Goal: Information Seeking & Learning: Find specific fact

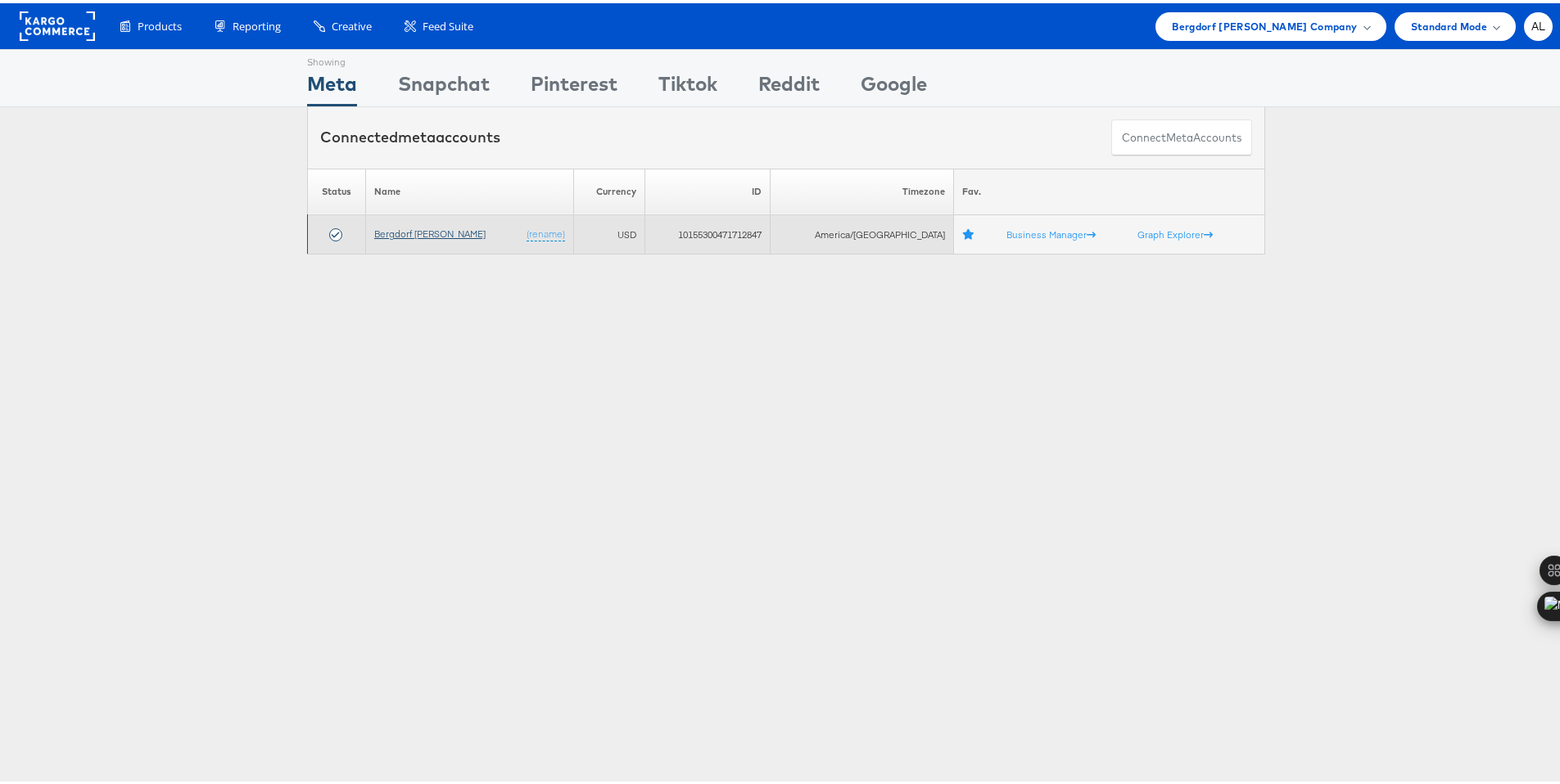
click at [457, 232] on link "Bergdorf [PERSON_NAME]" at bounding box center [430, 230] width 112 height 12
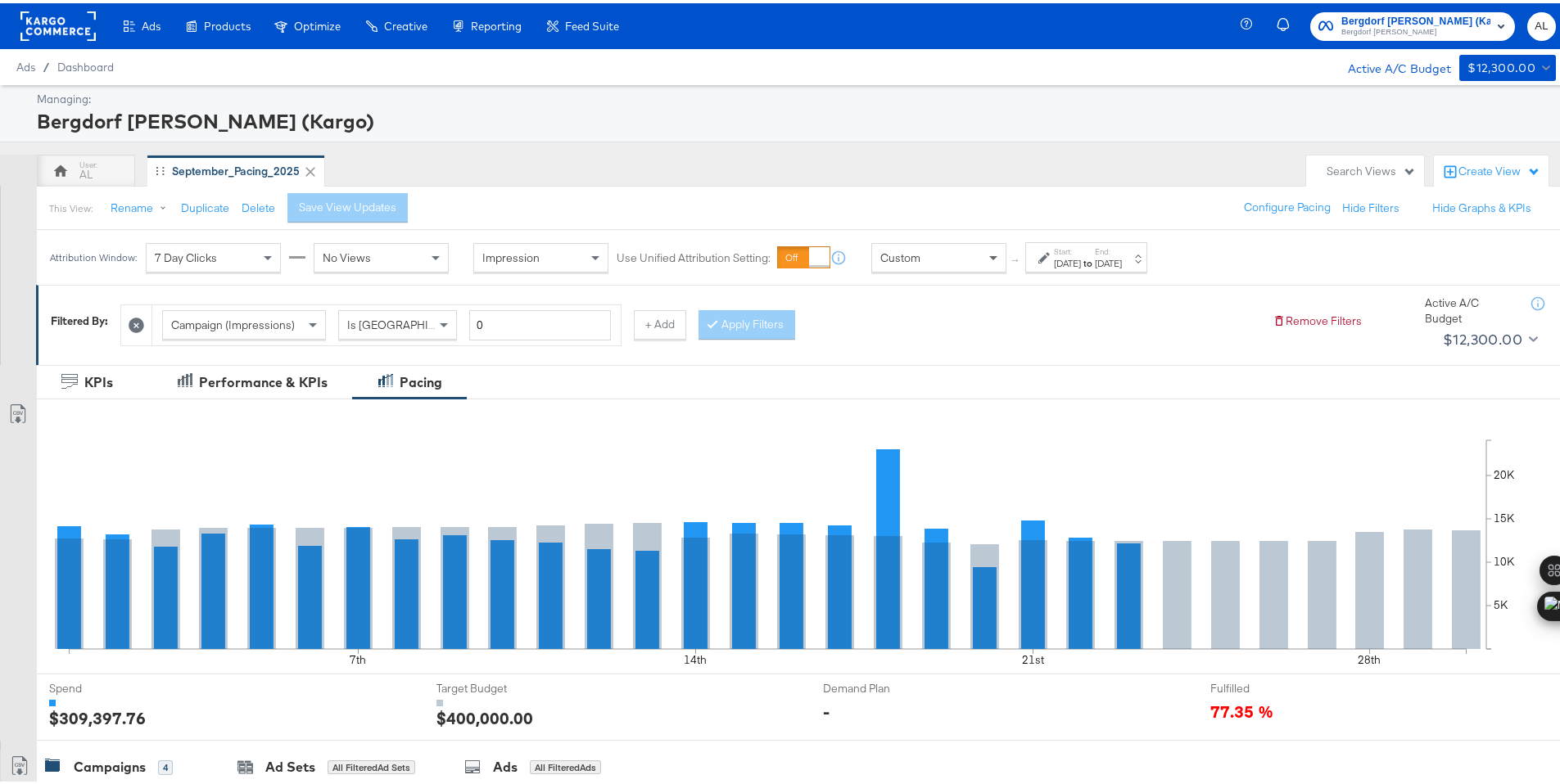
click at [990, 250] on span at bounding box center [995, 254] width 20 height 28
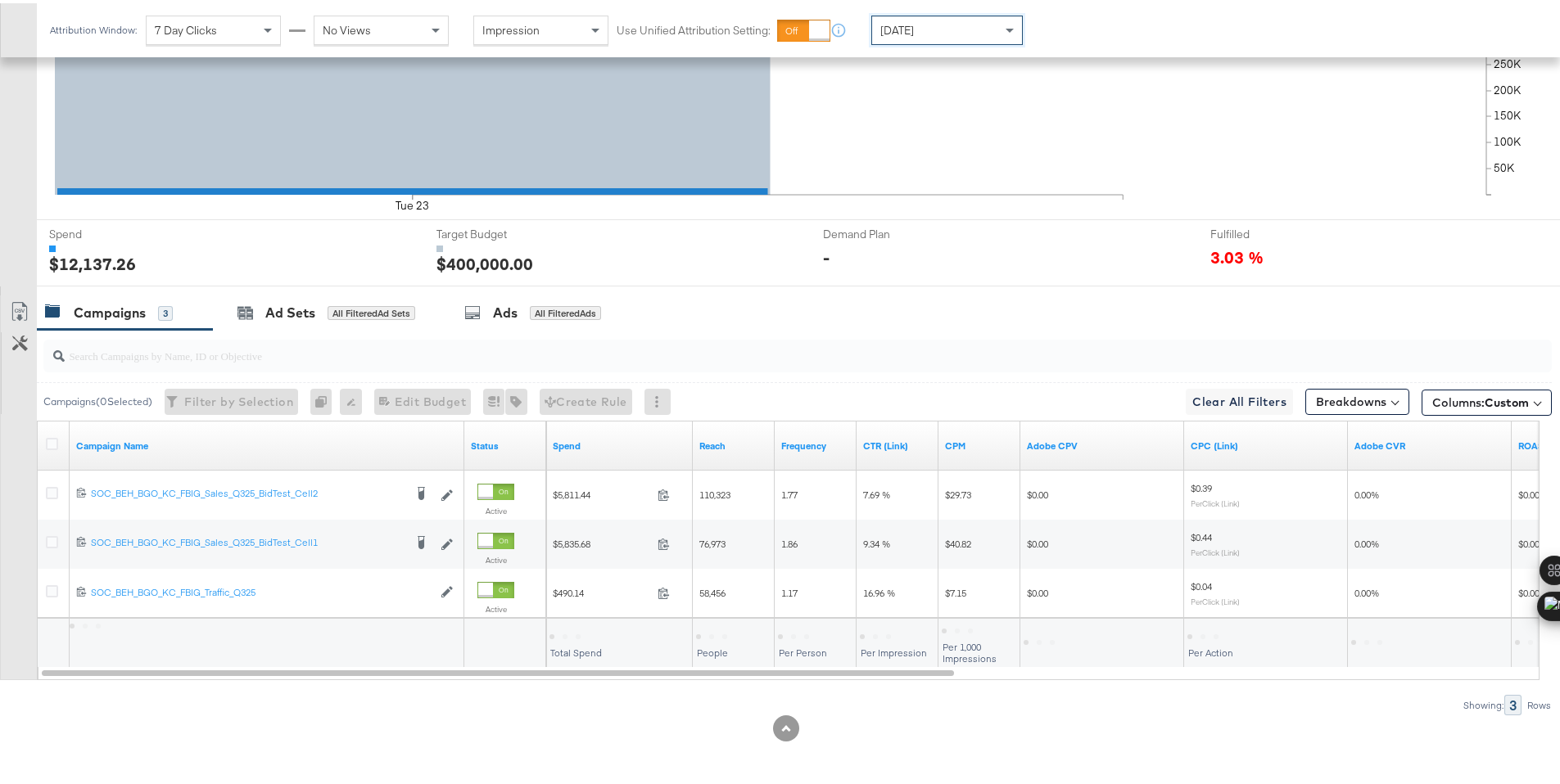
scroll to position [453, 0]
click at [585, 635] on div "$12,137.26" at bounding box center [575, 632] width 54 height 15
copy div "12,137.26"
click at [908, 34] on div "Today" at bounding box center [947, 26] width 150 height 28
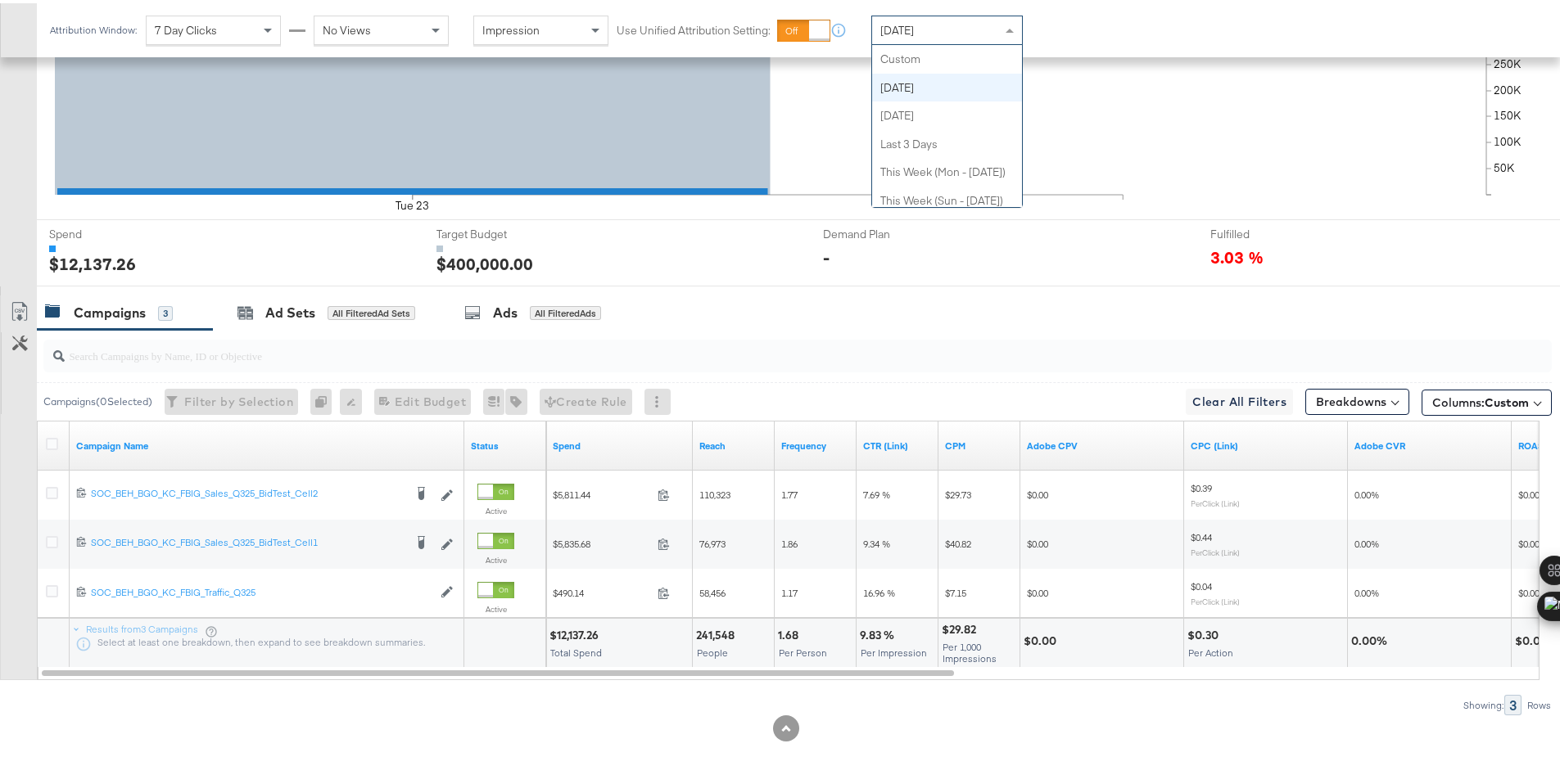
scroll to position [29, 0]
click at [592, 631] on div "$12,792.08" at bounding box center [579, 632] width 60 height 15
copy div "12,792.08"
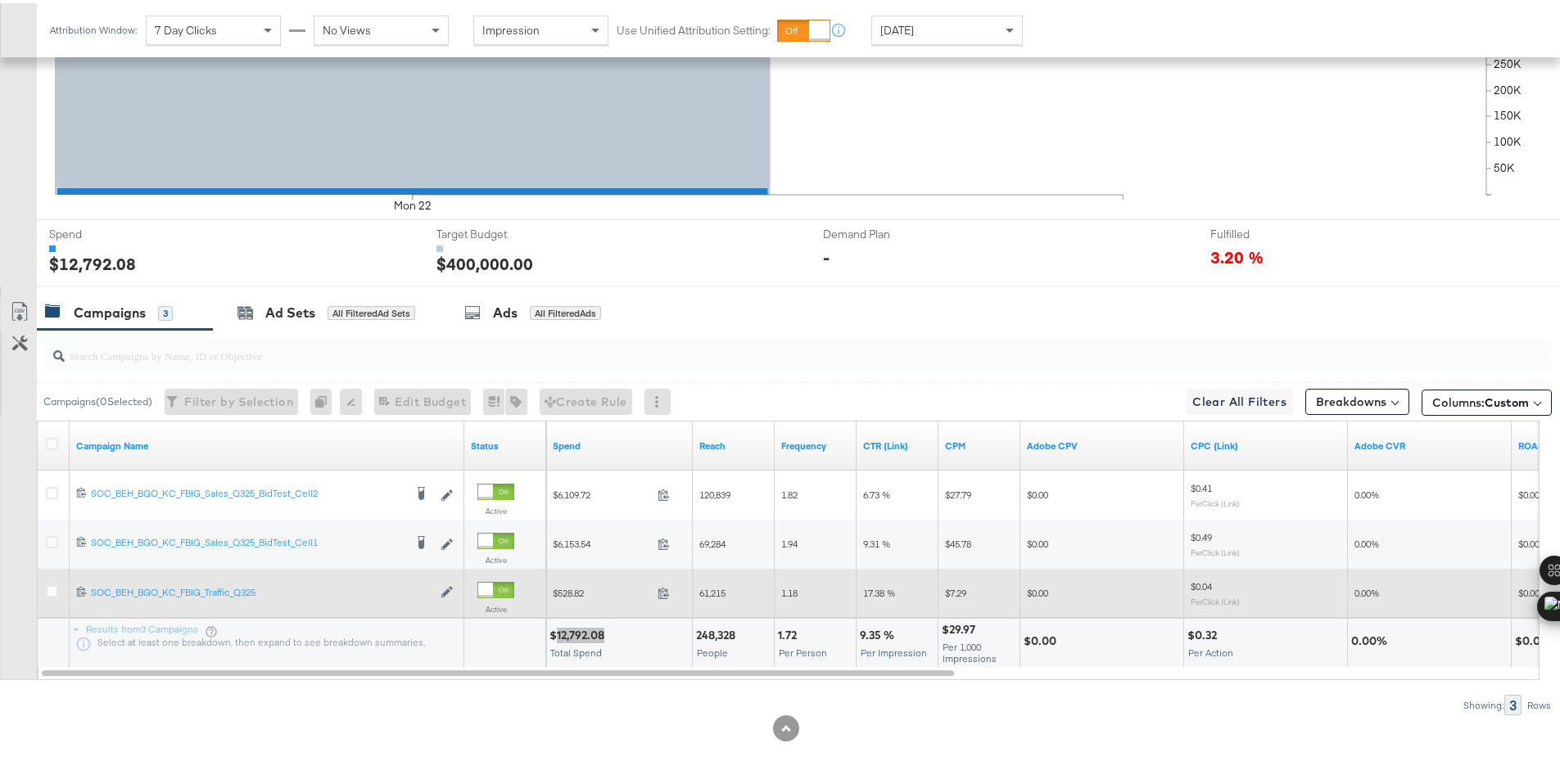
scroll to position [0, 0]
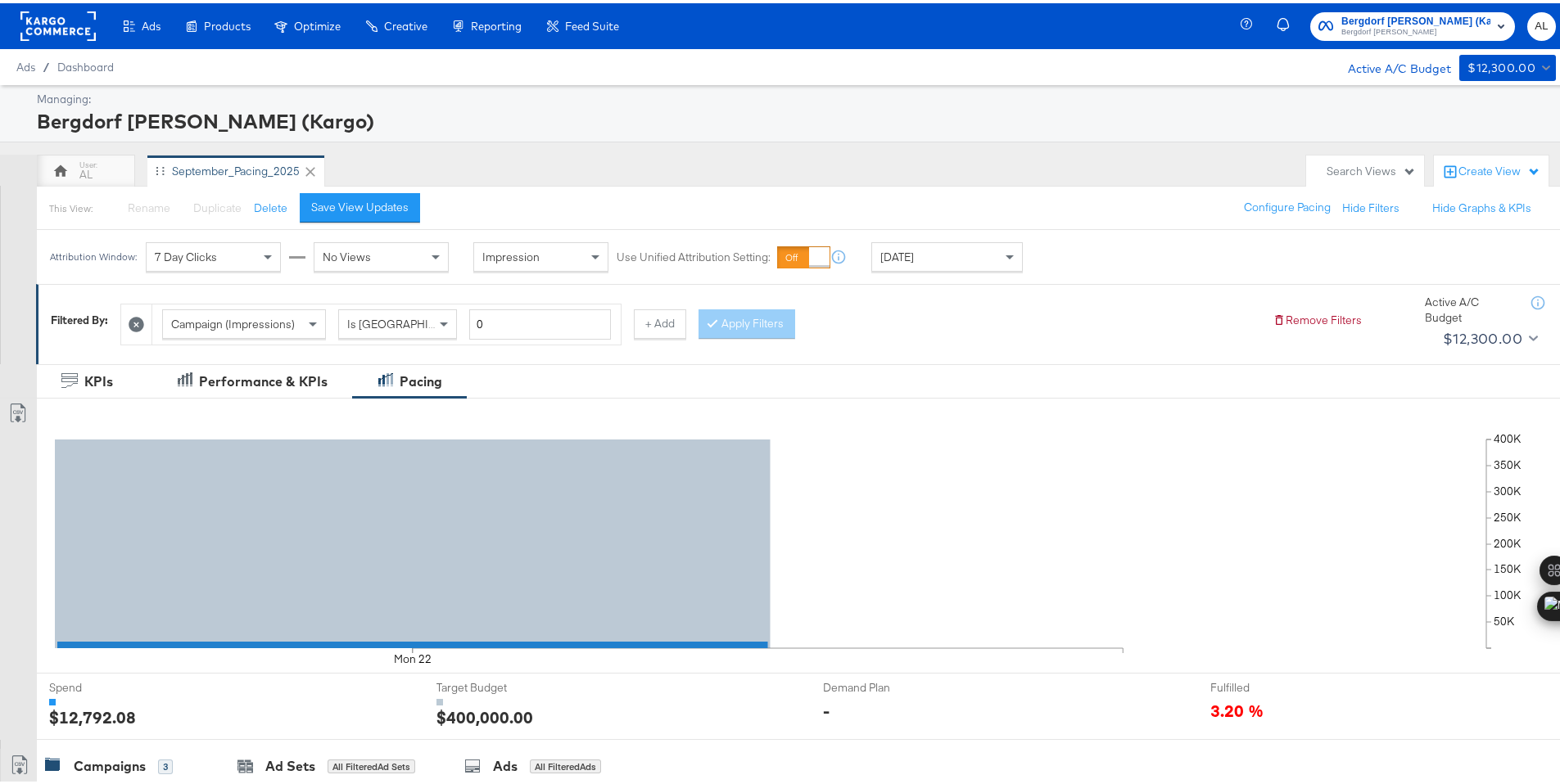
click at [58, 19] on rect at bounding box center [58, 23] width 75 height 30
click at [46, 19] on rect at bounding box center [58, 23] width 75 height 30
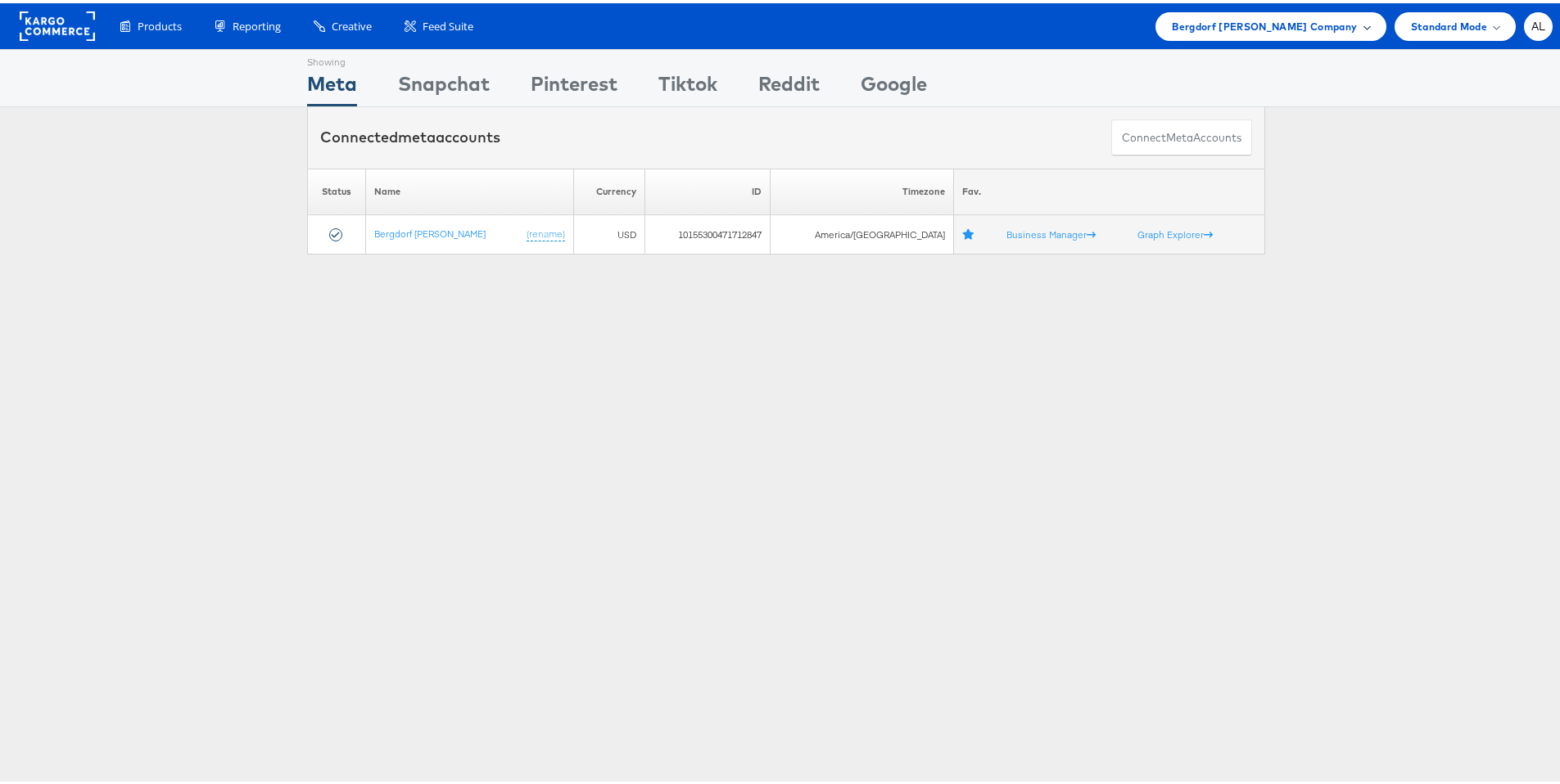
click at [1275, 21] on span "Bergdorf [PERSON_NAME] Company" at bounding box center [1263, 23] width 185 height 17
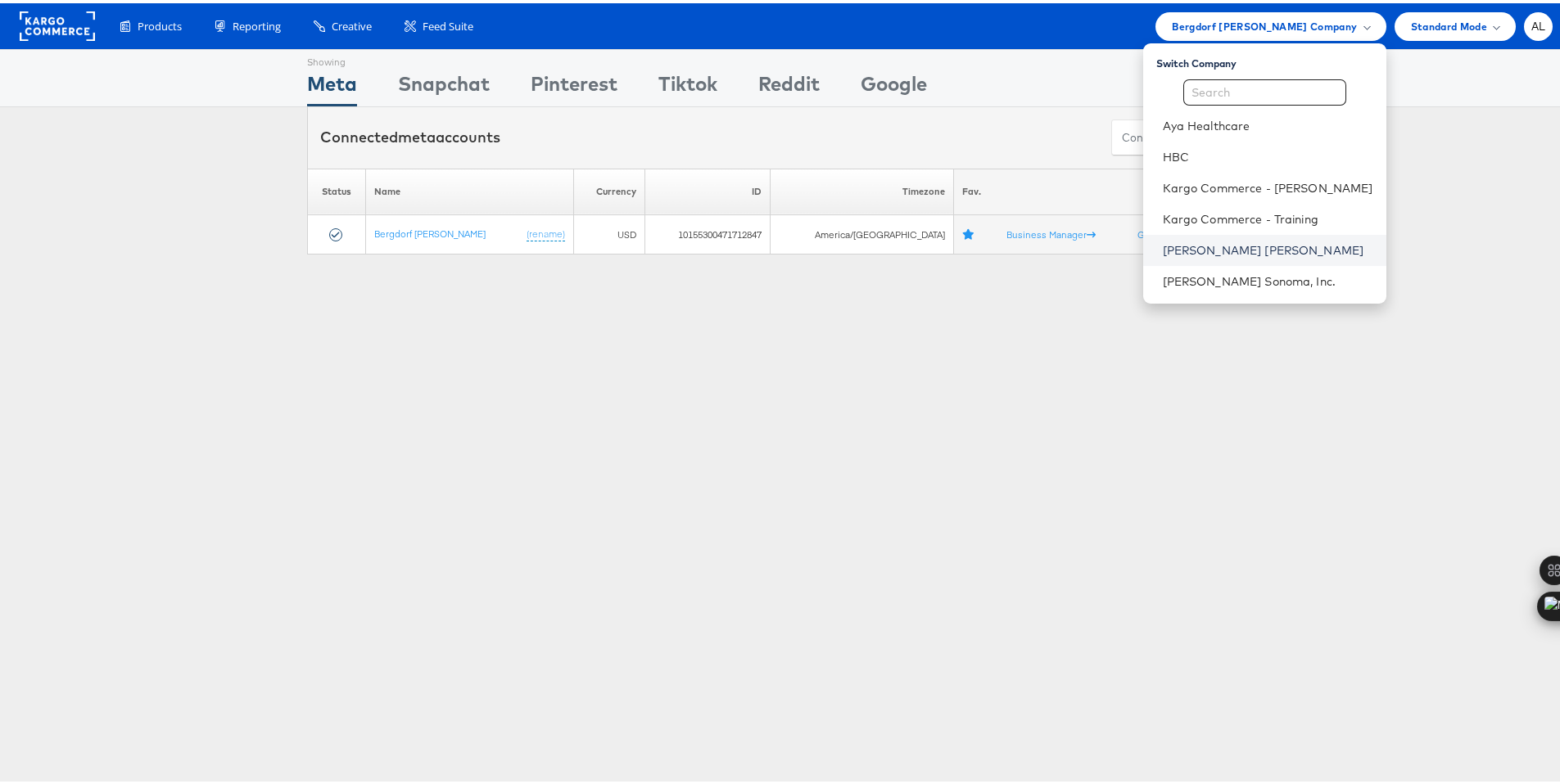
click at [1216, 243] on link "[PERSON_NAME] [PERSON_NAME]" at bounding box center [1268, 246] width 211 height 16
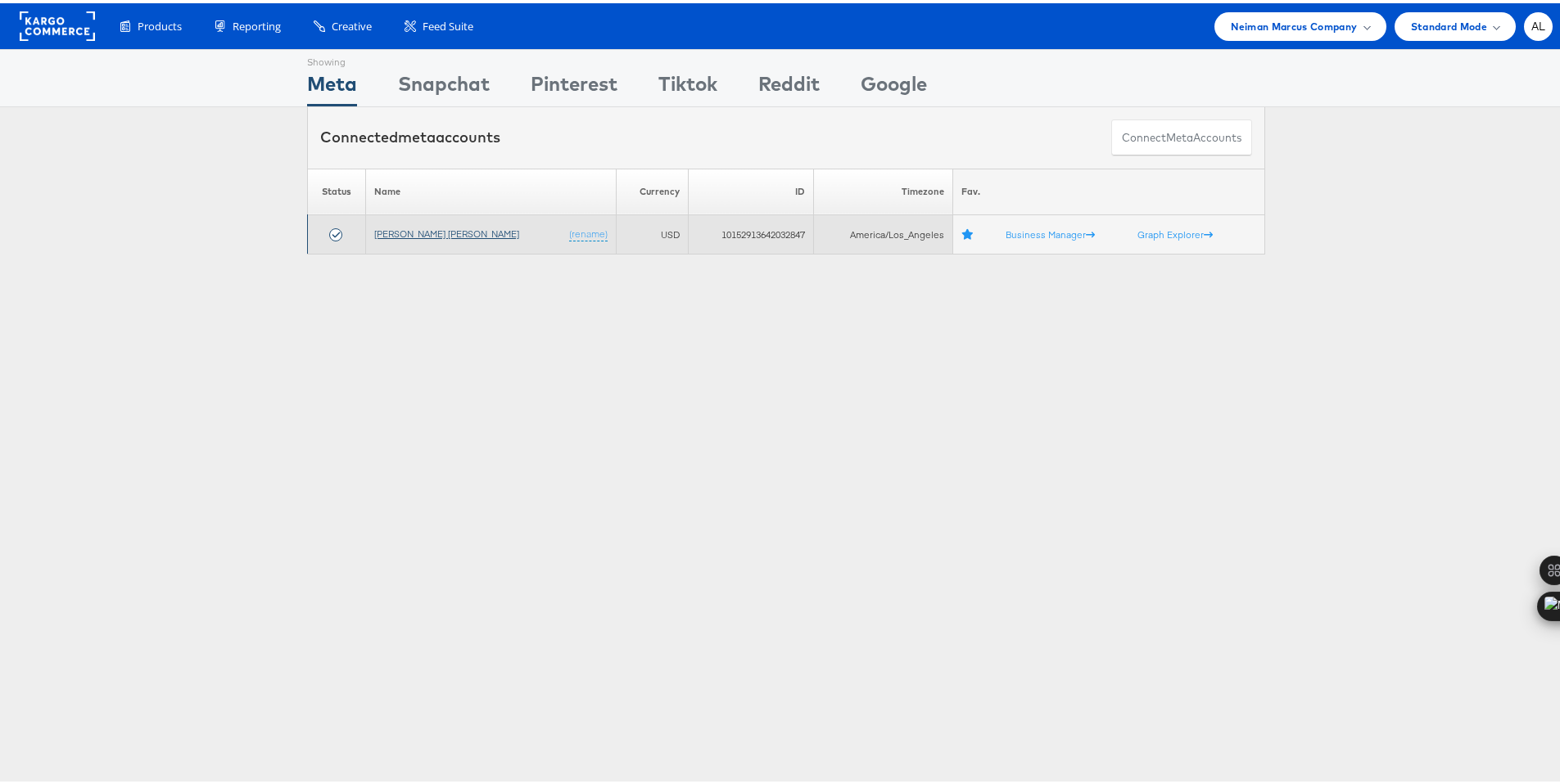
click at [423, 229] on link "Neiman Marcus" at bounding box center [447, 230] width 145 height 12
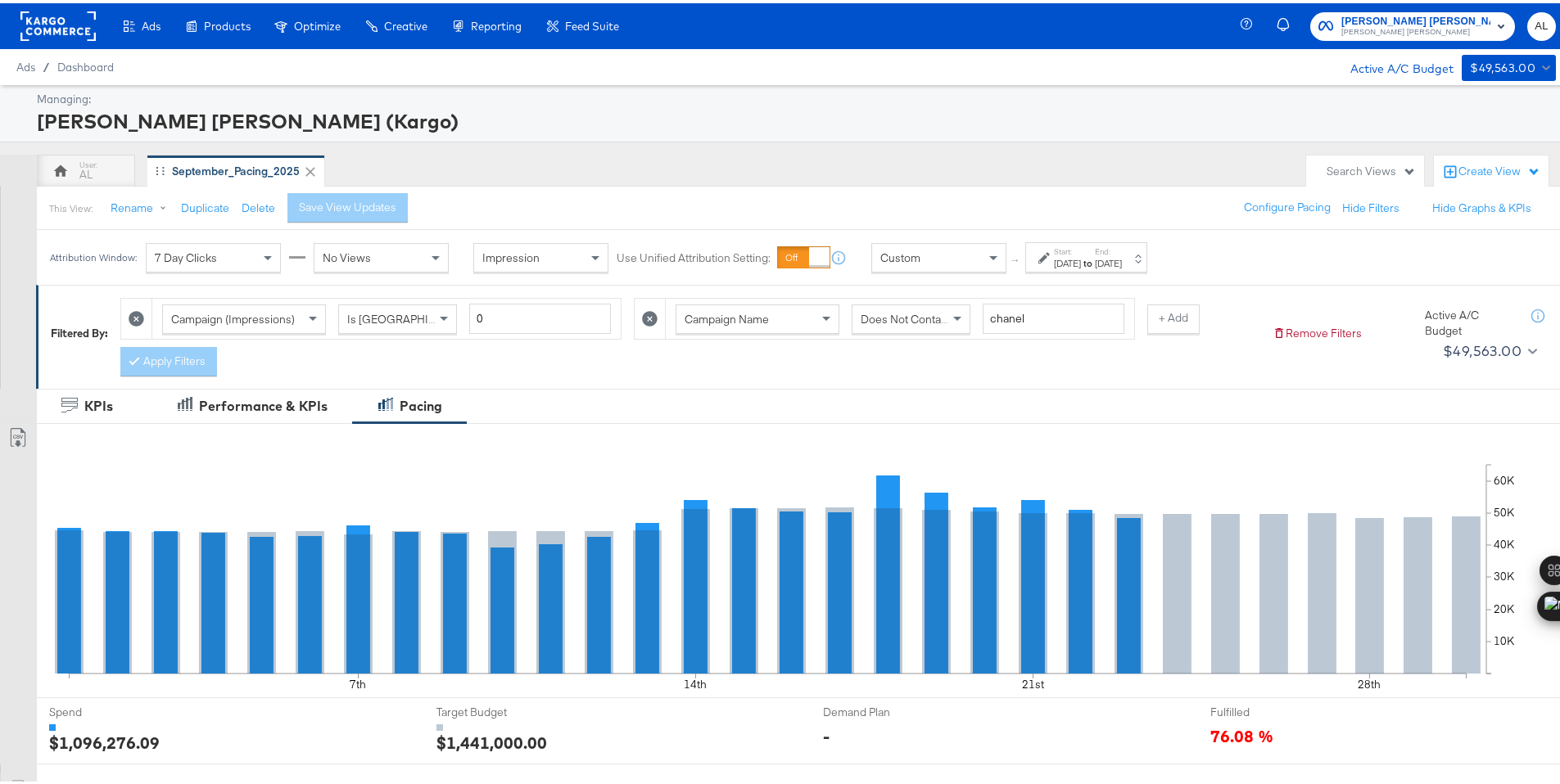
click at [947, 258] on div "Custom" at bounding box center [939, 254] width 134 height 28
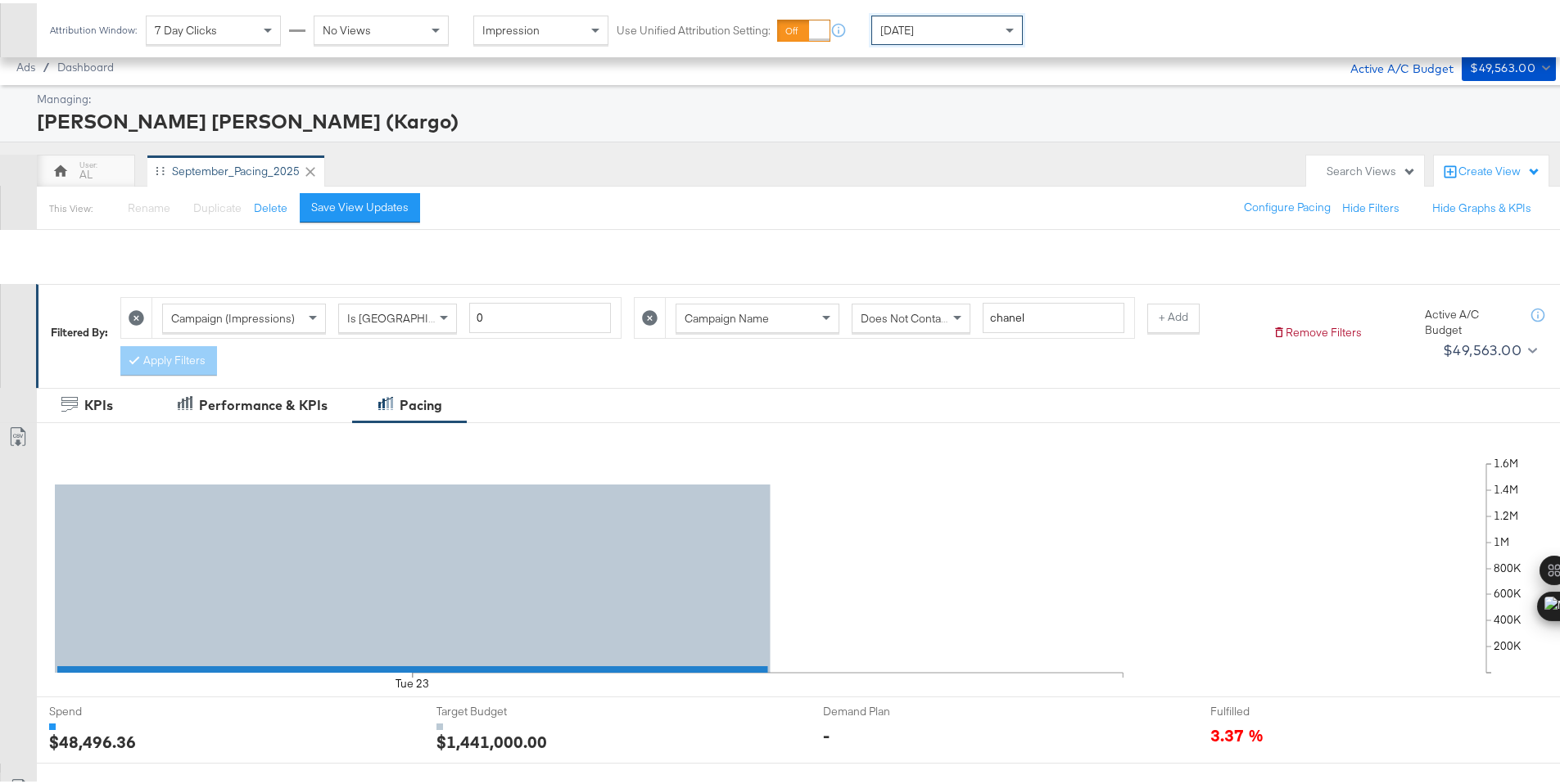
scroll to position [428, 0]
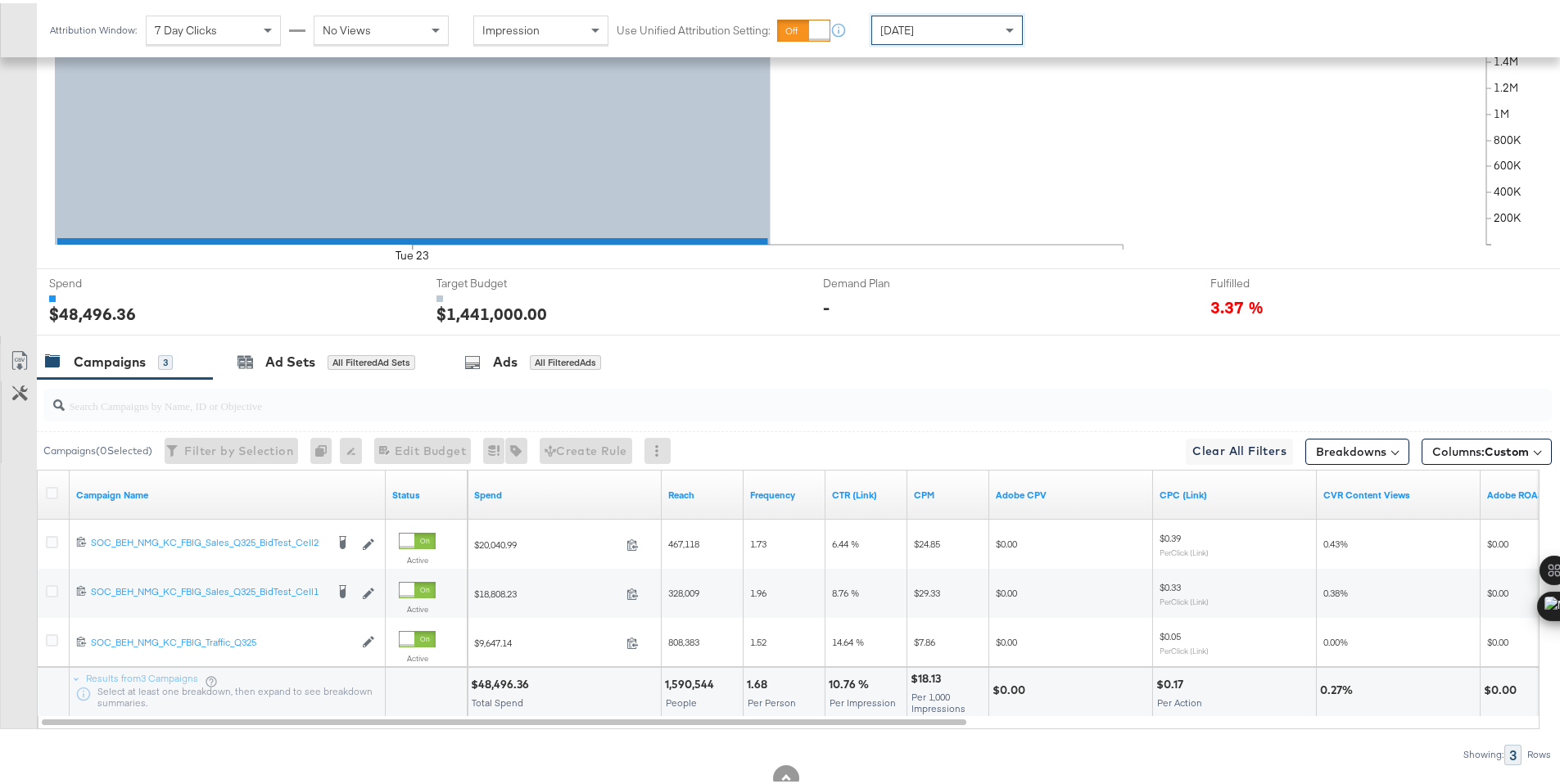
click at [502, 682] on div "$48,496.36" at bounding box center [502, 681] width 63 height 15
copy div "48,496.36"
click at [945, 32] on div "Today" at bounding box center [947, 26] width 150 height 28
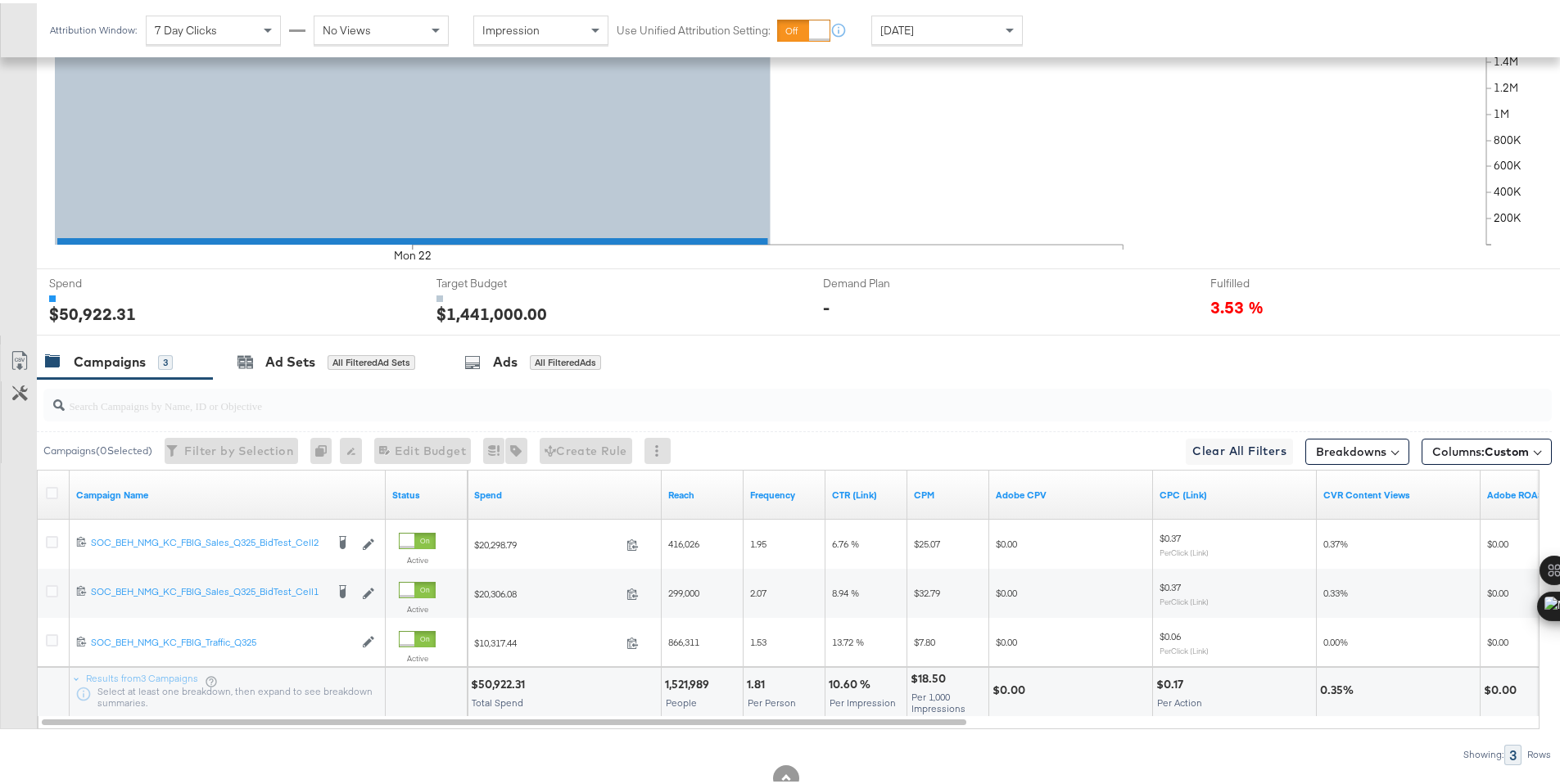
click at [501, 680] on div "$50,922.31" at bounding box center [500, 681] width 59 height 15
copy div "50,922.31"
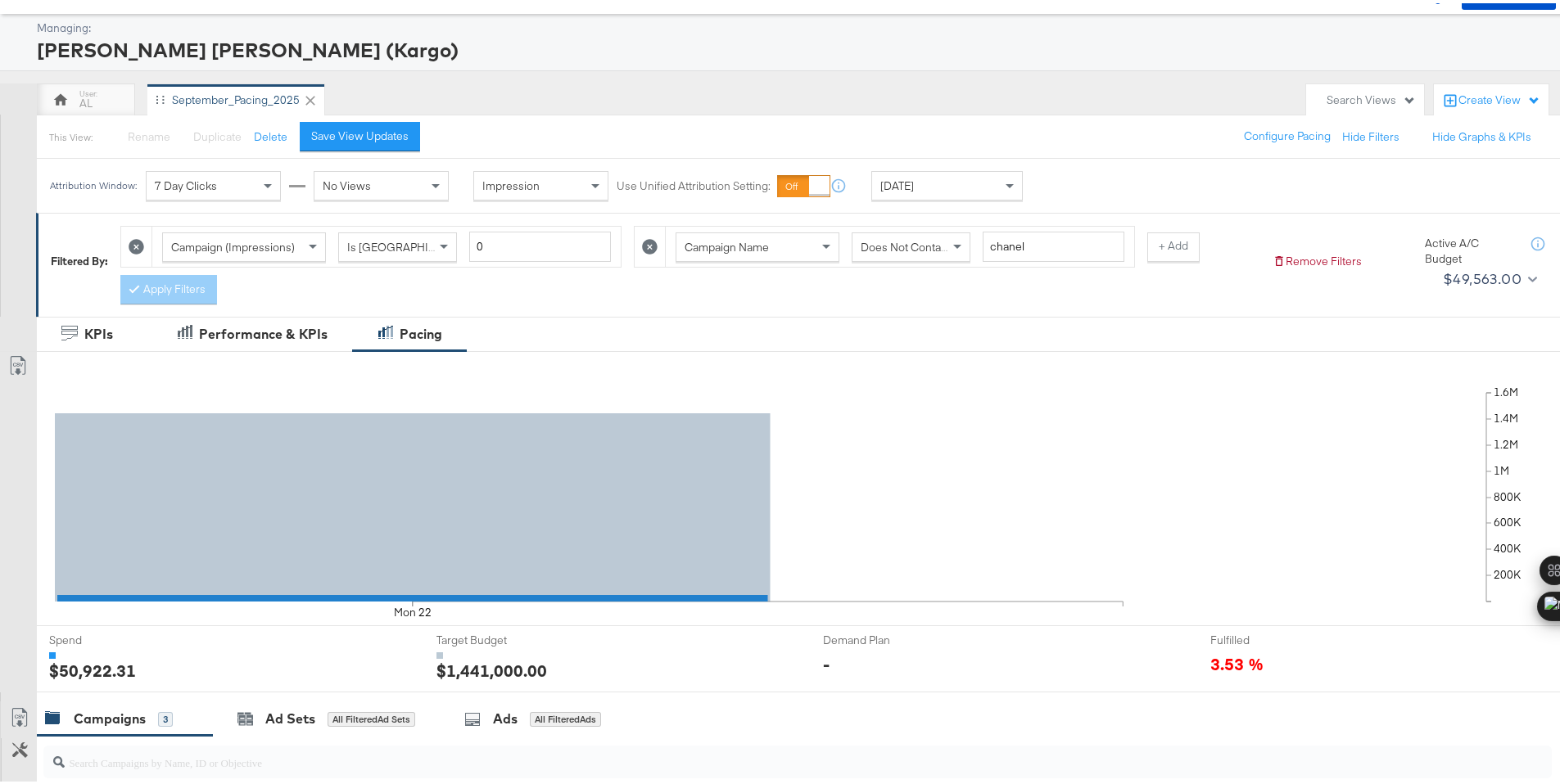
scroll to position [0, 0]
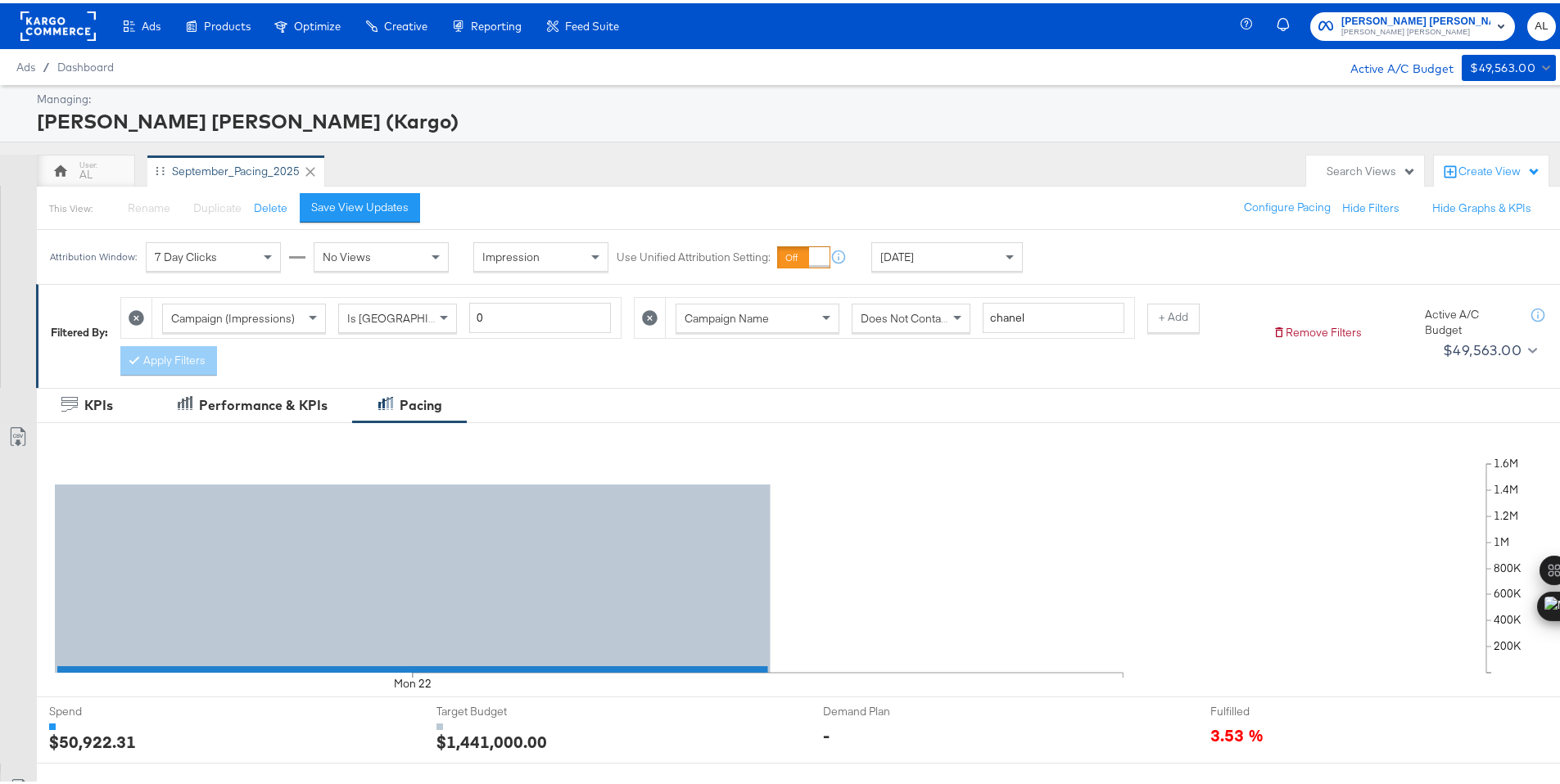
click at [77, 40] on div at bounding box center [58, 23] width 75 height 46
click at [72, 38] on div at bounding box center [58, 23] width 75 height 46
click at [68, 26] on rect at bounding box center [58, 23] width 75 height 30
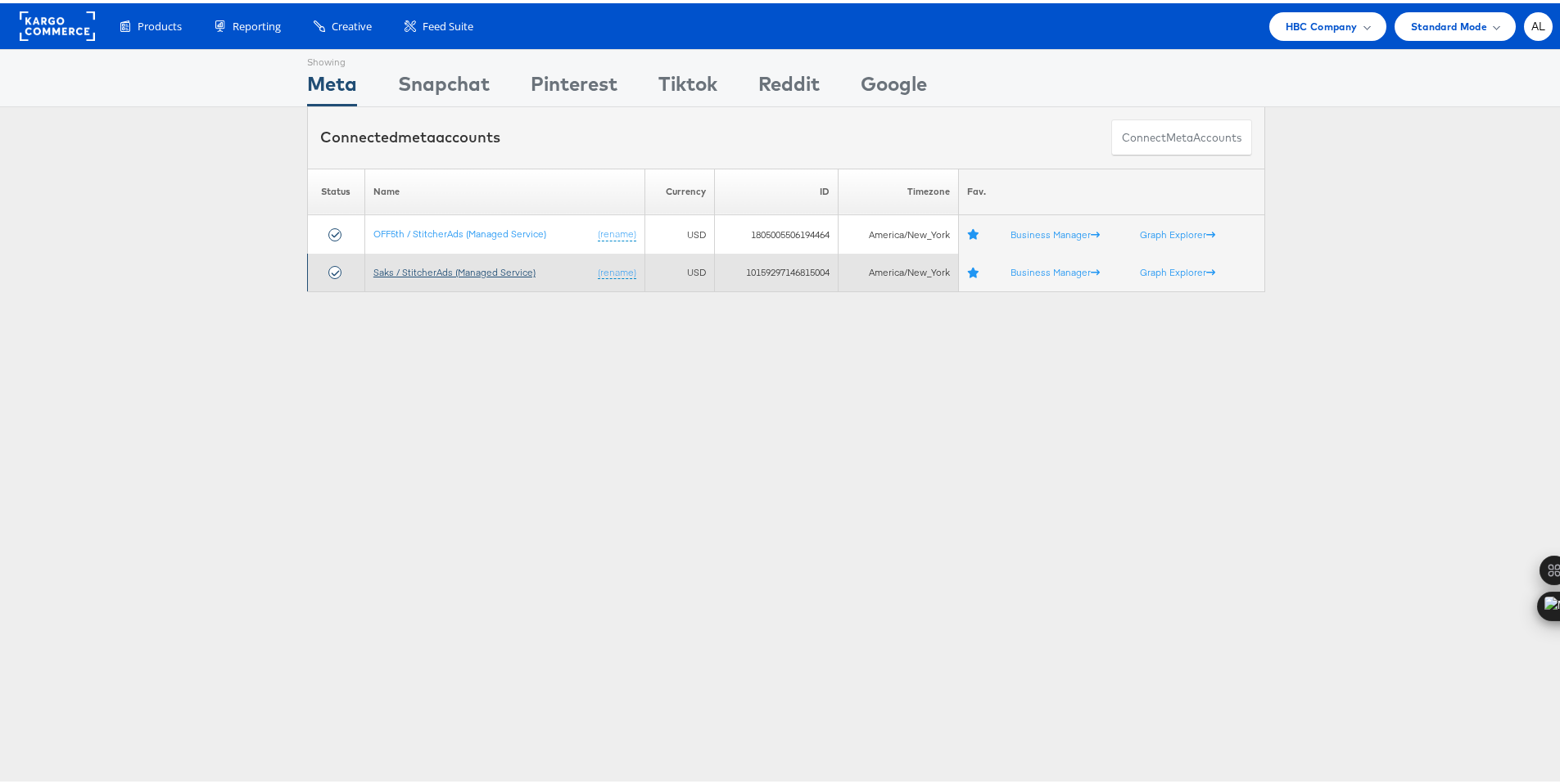
click at [432, 274] on link "Saks / StitcherAds (Managed Service)" at bounding box center [454, 268] width 162 height 12
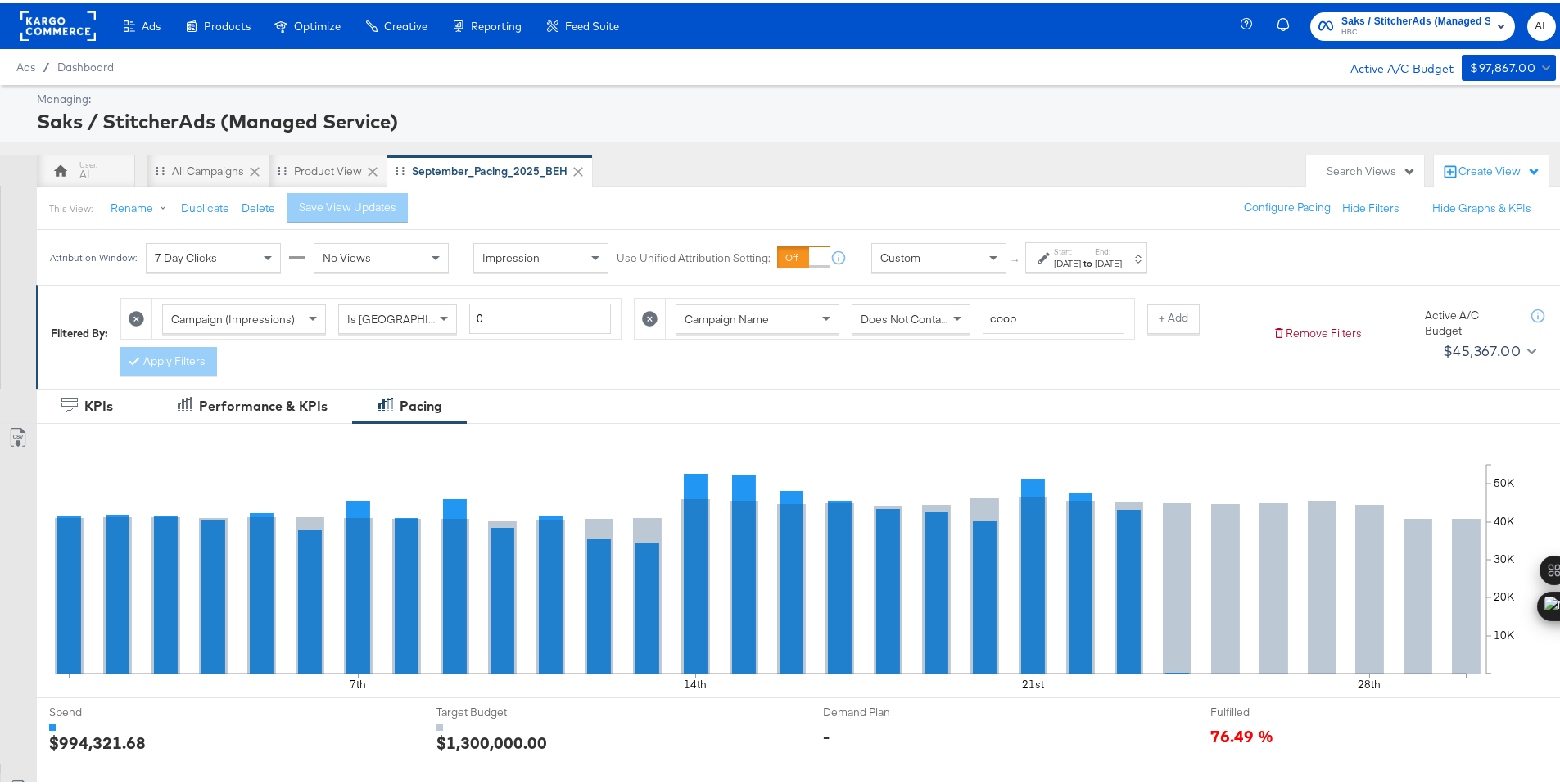
click at [932, 258] on div "Custom" at bounding box center [939, 254] width 134 height 28
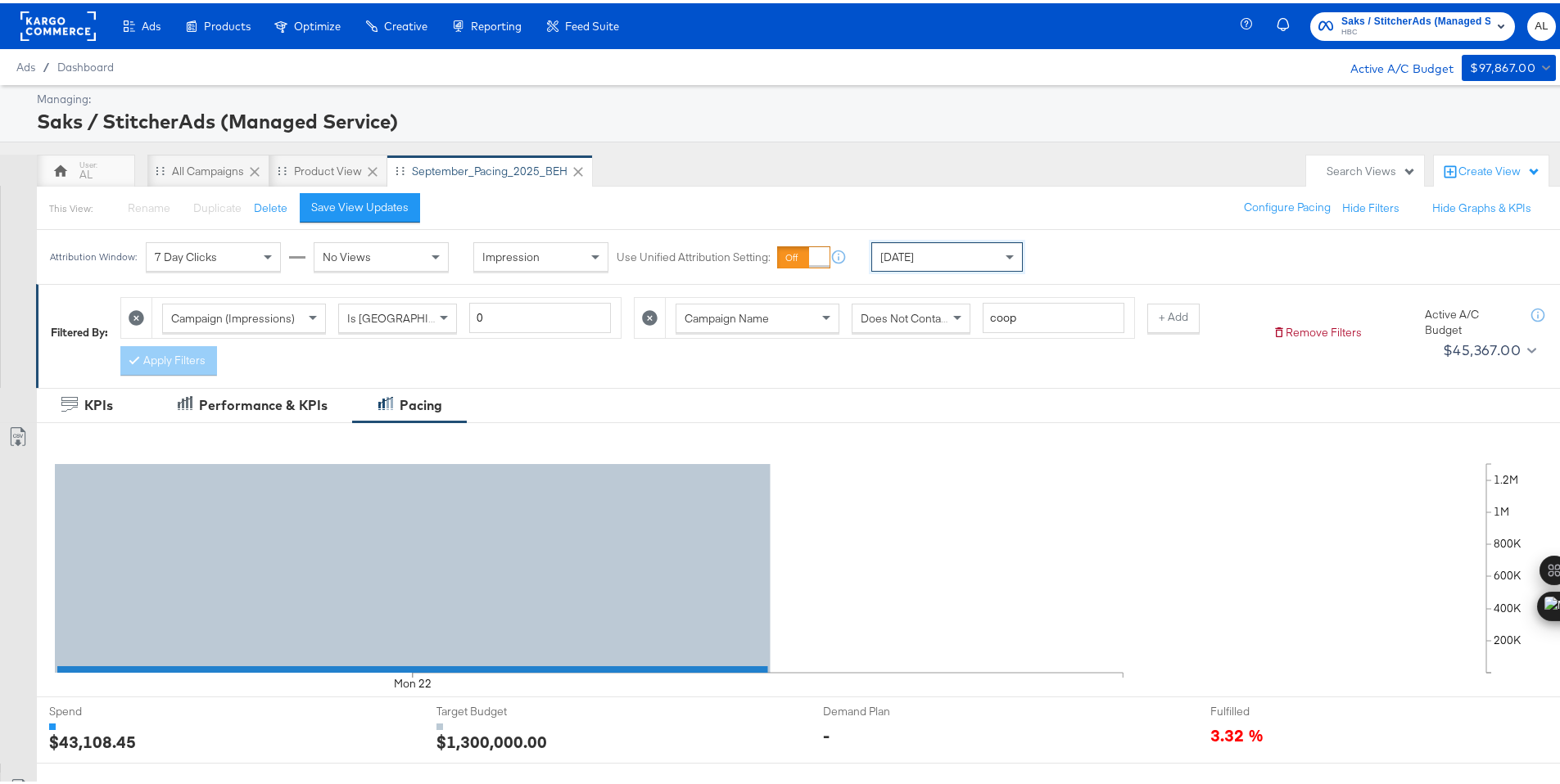
scroll to position [428, 0]
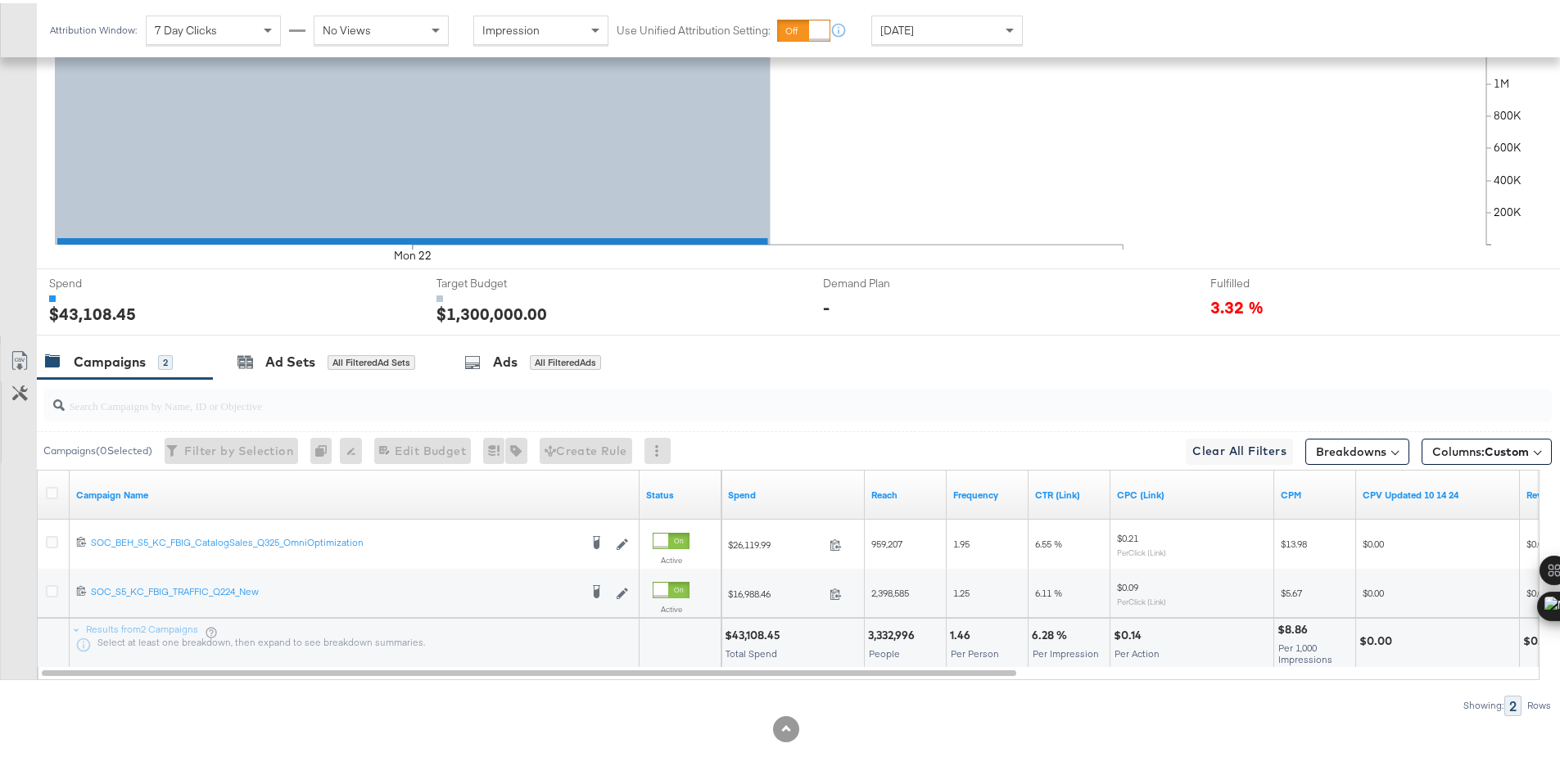
click at [754, 631] on div "$43,108.45" at bounding box center [754, 632] width 61 height 15
copy div "43,108.45"
